Goal: Task Accomplishment & Management: Manage account settings

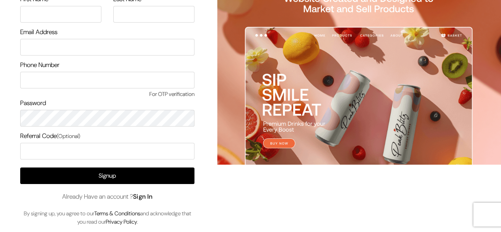
drag, startPoint x: 0, startPoint y: 0, endPoint x: 147, endPoint y: 193, distance: 242.5
click at [147, 193] on link "Sign In" at bounding box center [143, 196] width 20 height 8
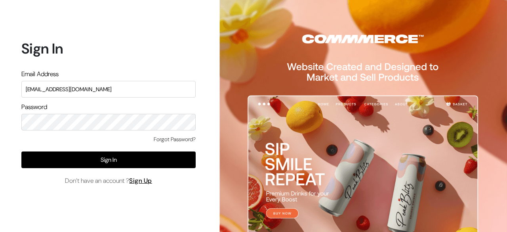
type input "suraj@commmerce.com"
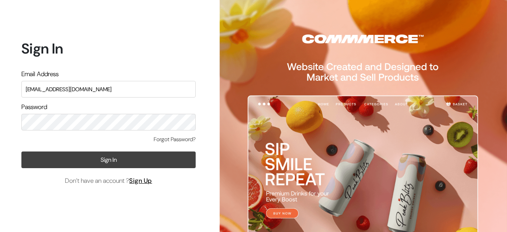
click at [95, 164] on button "Sign In" at bounding box center [108, 159] width 174 height 17
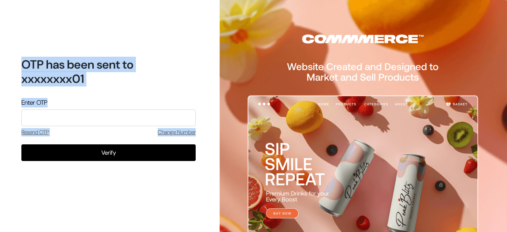
drag, startPoint x: 19, startPoint y: 60, endPoint x: 204, endPoint y: 190, distance: 226.4
click at [204, 190] on div "OTP has been sent to xxxxxxxx01 Enter OTP Resend OTP Change Number Verify Chang…" at bounding box center [105, 116] width 211 height 232
